Goal: Task Accomplishment & Management: Manage account settings

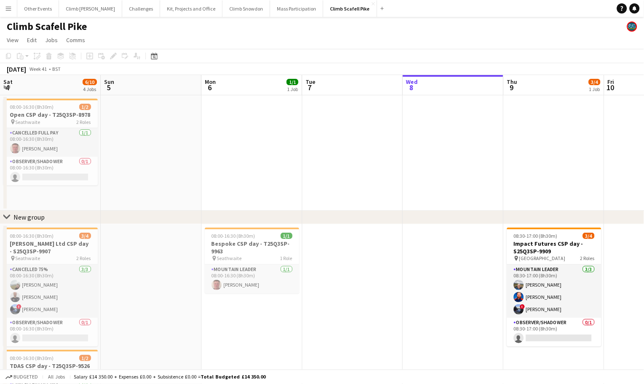
scroll to position [0, 201]
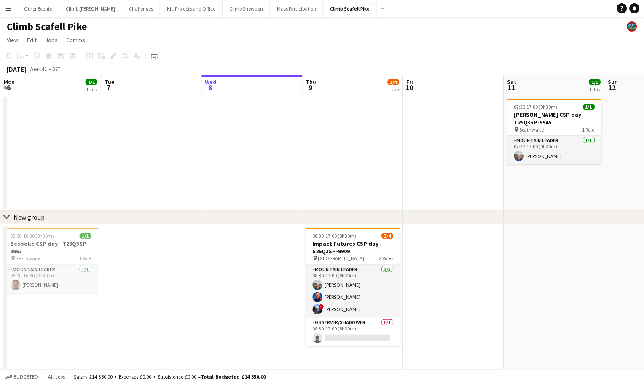
drag, startPoint x: 10, startPoint y: 6, endPoint x: 18, endPoint y: 35, distance: 30.0
click at [10, 6] on app-icon "Menu" at bounding box center [8, 8] width 7 height 7
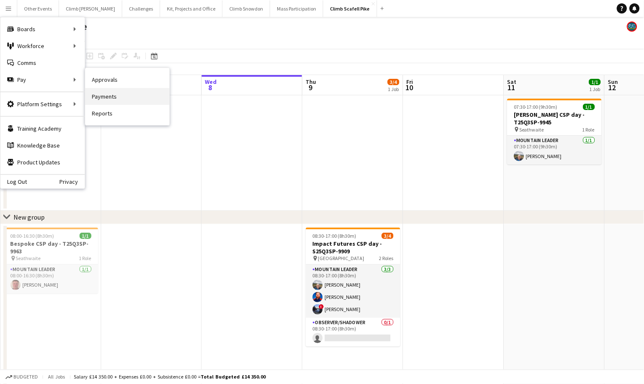
click at [135, 96] on link "Payments" at bounding box center [127, 96] width 84 height 17
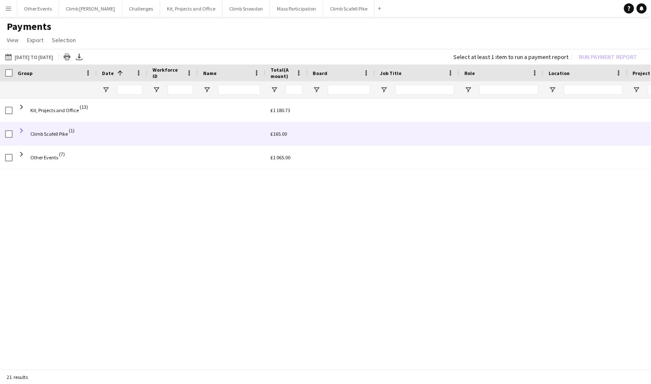
click at [22, 130] on span at bounding box center [22, 131] width 8 height 8
click at [21, 129] on span at bounding box center [22, 131] width 8 height 8
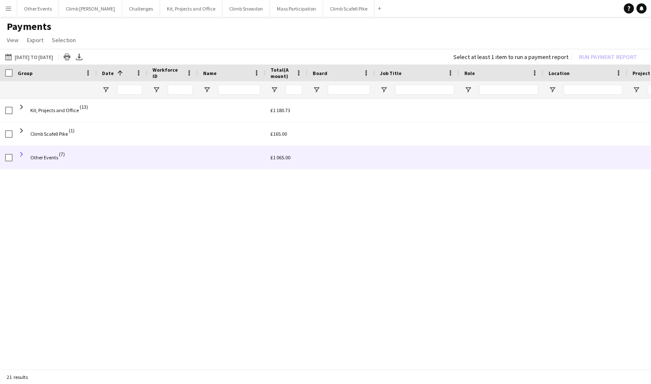
click at [20, 153] on span at bounding box center [22, 154] width 8 height 8
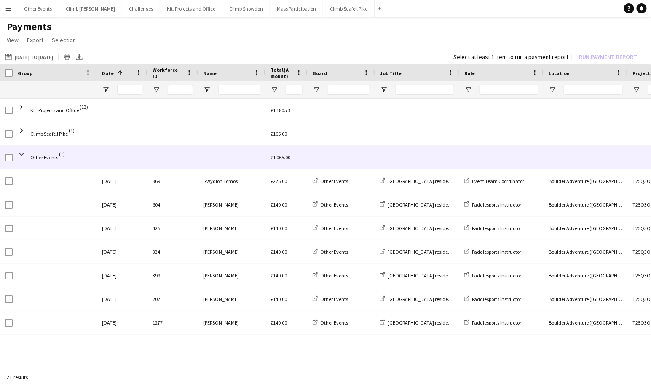
click at [20, 153] on span at bounding box center [22, 154] width 8 height 8
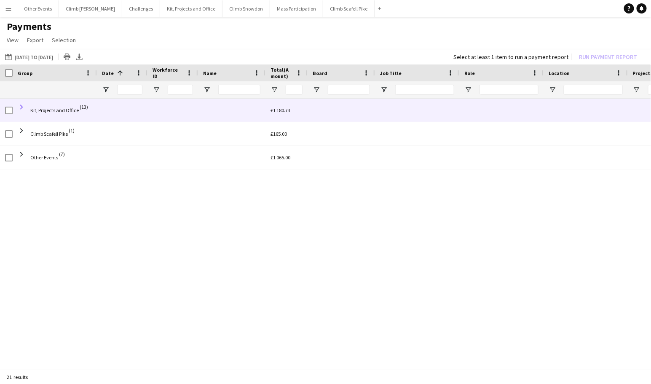
click at [20, 107] on span at bounding box center [22, 107] width 8 height 8
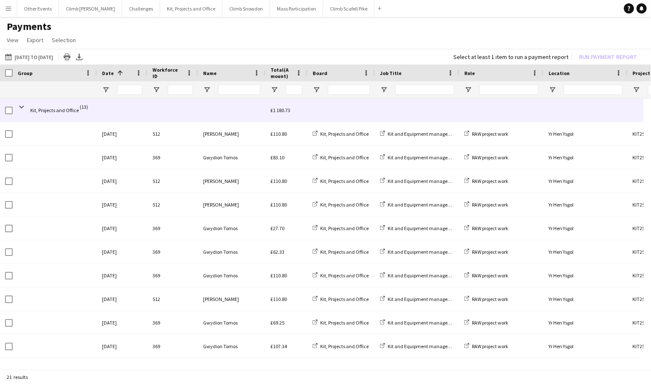
click at [20, 107] on span at bounding box center [22, 107] width 8 height 8
